Goal: Task Accomplishment & Management: Complete application form

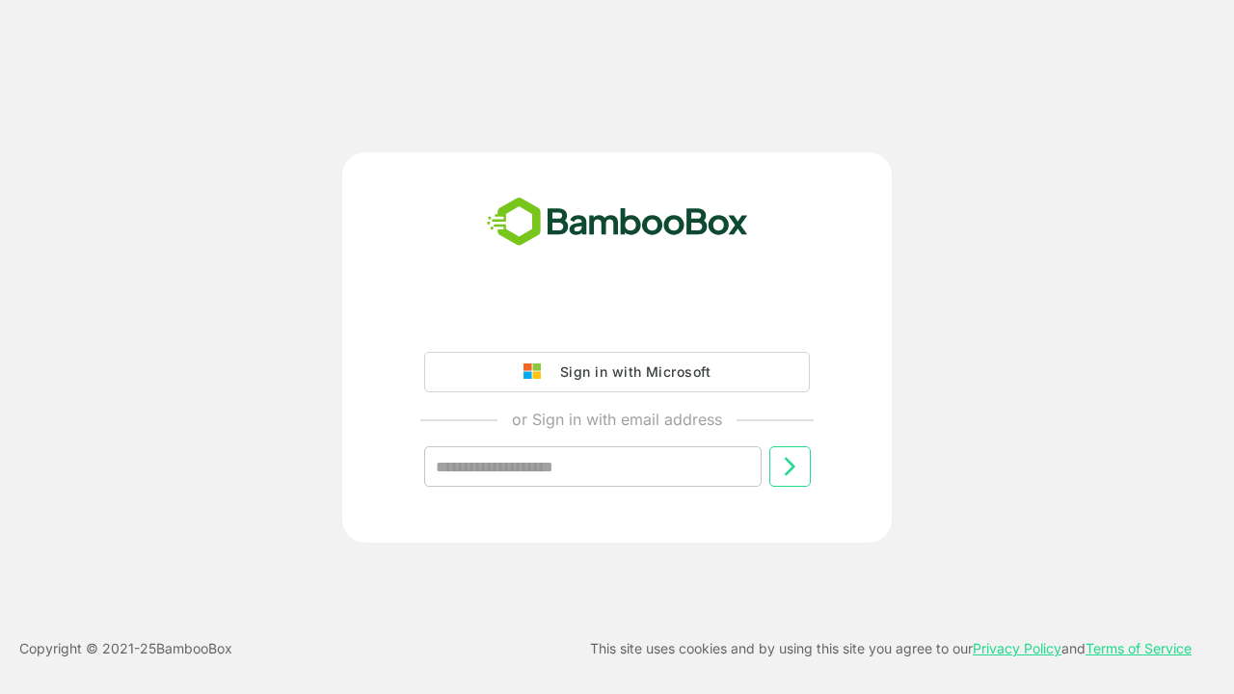
type input "**********"
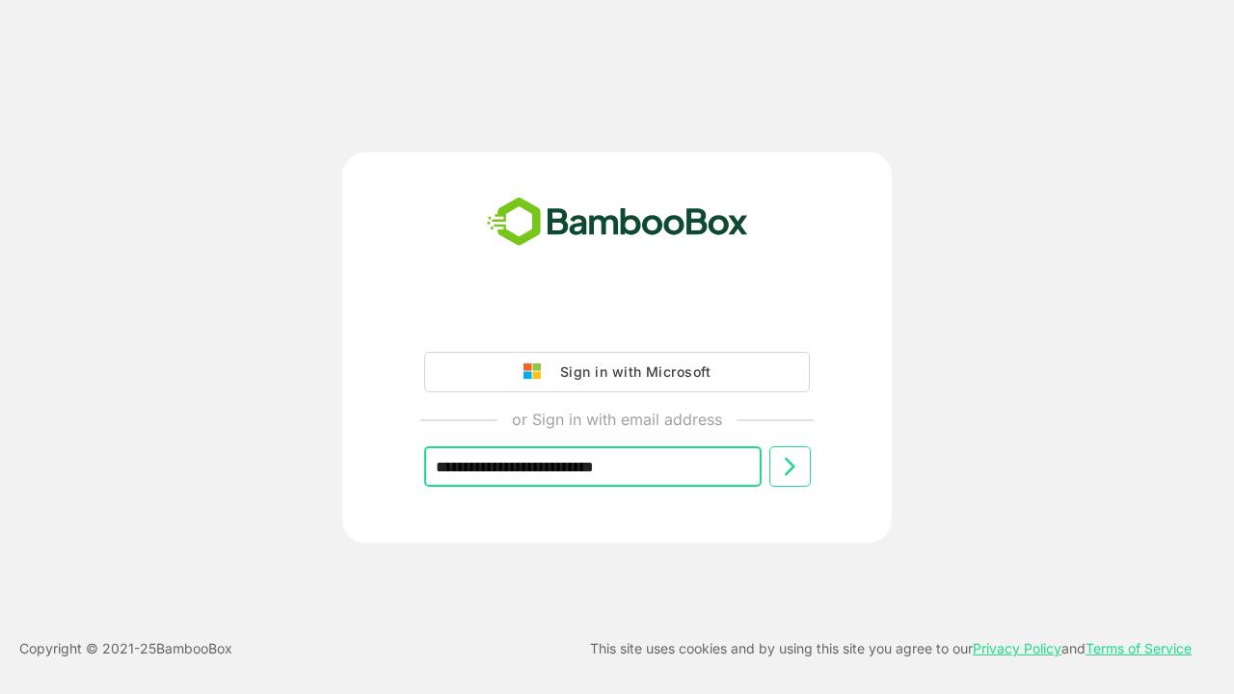
click at [790, 467] on icon at bounding box center [789, 466] width 23 height 23
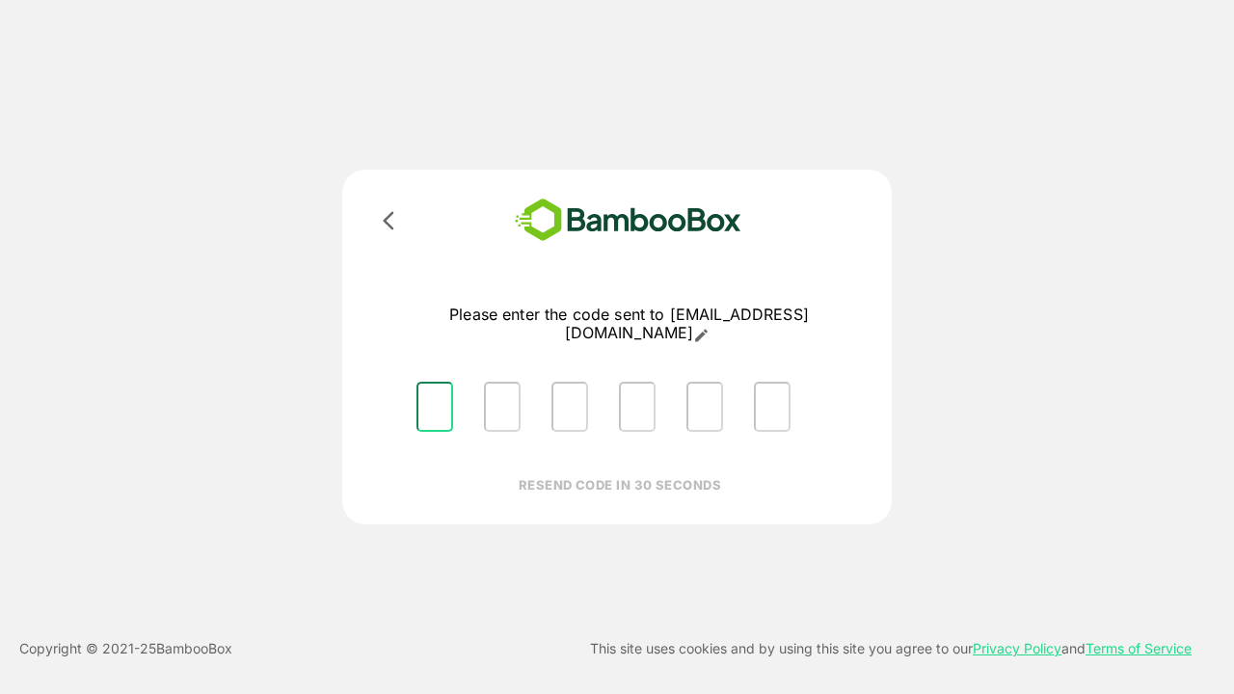
type input "*"
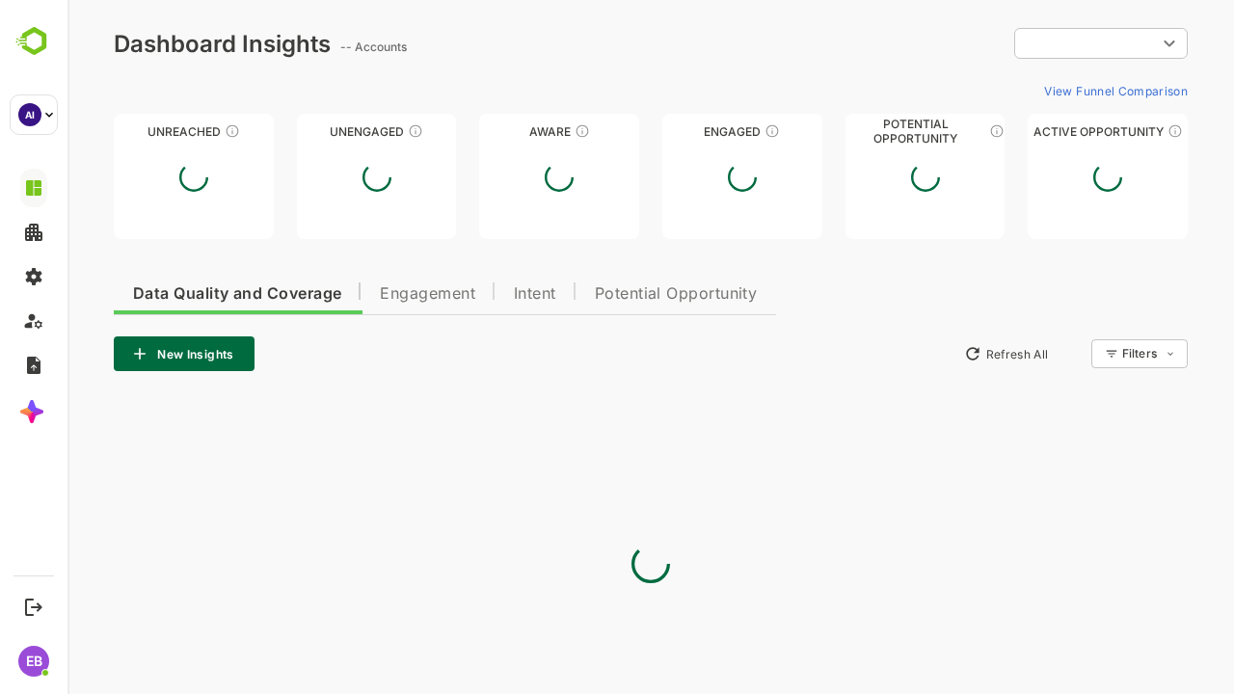
type input "**********"
